Goal: Task Accomplishment & Management: Manage account settings

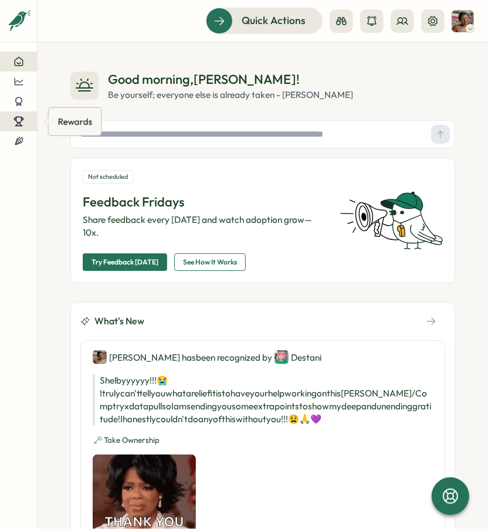
click at [19, 116] on icon at bounding box center [18, 121] width 11 height 11
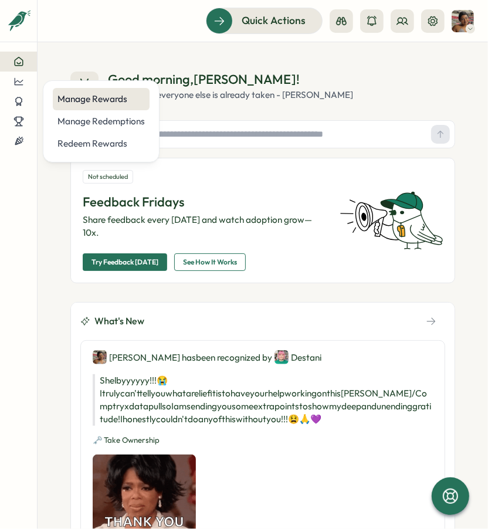
click at [113, 105] on div "Manage Rewards" at bounding box center [100, 99] width 87 height 13
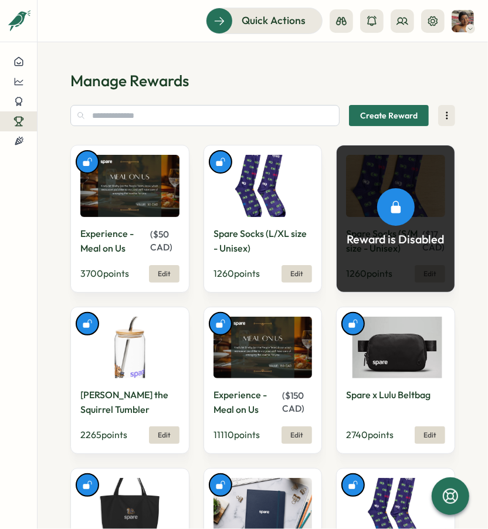
click at [274, 206] on img at bounding box center [262, 186] width 99 height 62
click at [467, 190] on section "Manage Rewards Create Reward Experience - Meal on Us ( $ 50 CAD ) 3700 points E…" at bounding box center [263, 285] width 450 height 487
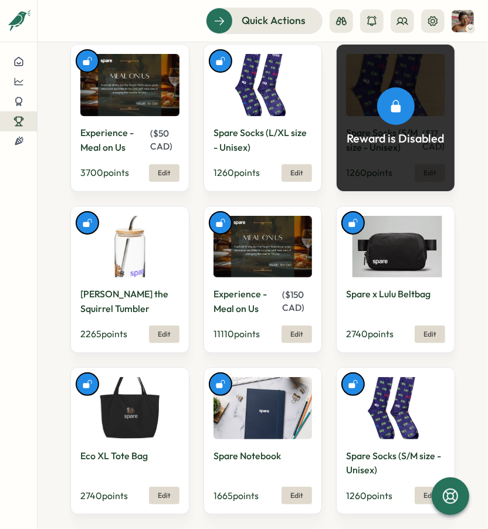
scroll to position [102, 0]
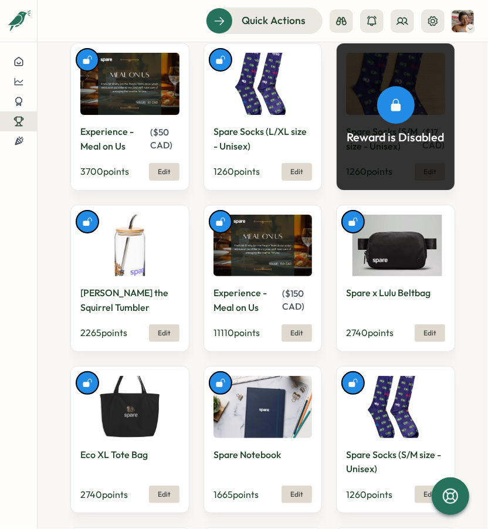
click at [389, 410] on img at bounding box center [395, 407] width 99 height 62
click at [303, 179] on div "Spare Socks (L/XL size - Unisex) 1260 points Edit" at bounding box center [262, 116] width 119 height 147
click at [298, 174] on span "Edit" at bounding box center [296, 172] width 13 height 16
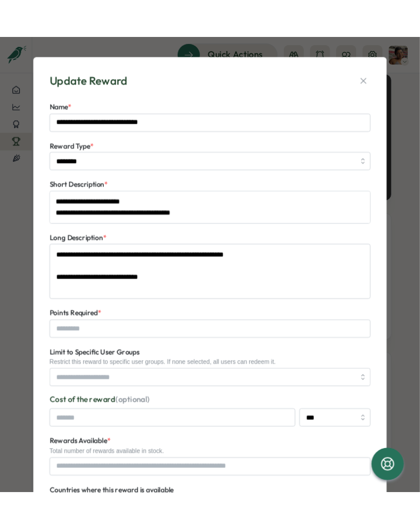
scroll to position [620, 0]
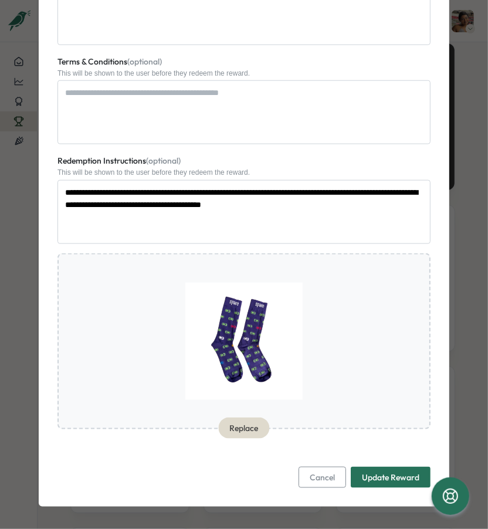
click at [256, 342] on div at bounding box center [243, 341] width 373 height 176
click at [323, 481] on span "Cancel" at bounding box center [322, 477] width 25 height 20
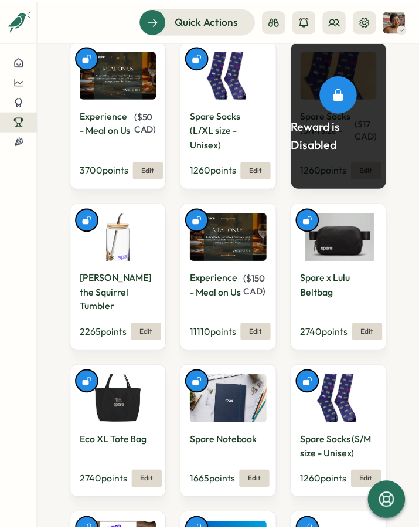
scroll to position [100, 0]
